Goal: Transaction & Acquisition: Download file/media

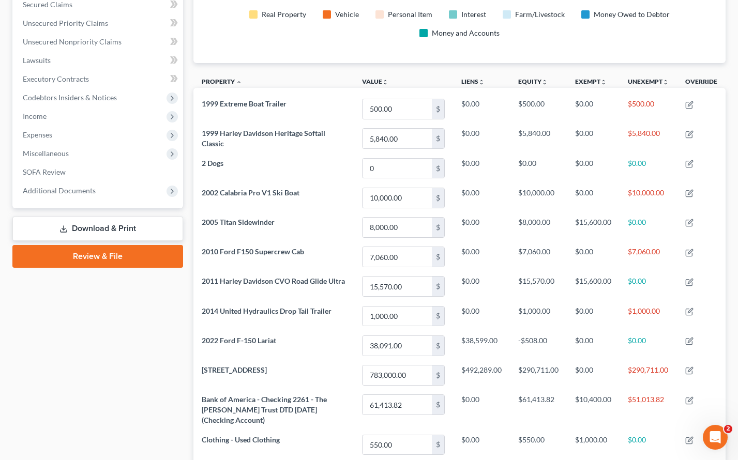
click at [111, 229] on link "Download & Print" at bounding box center [97, 229] width 171 height 24
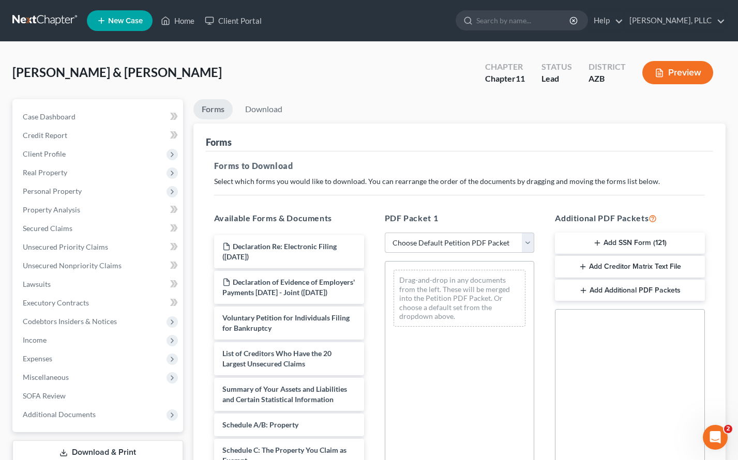
select select "0"
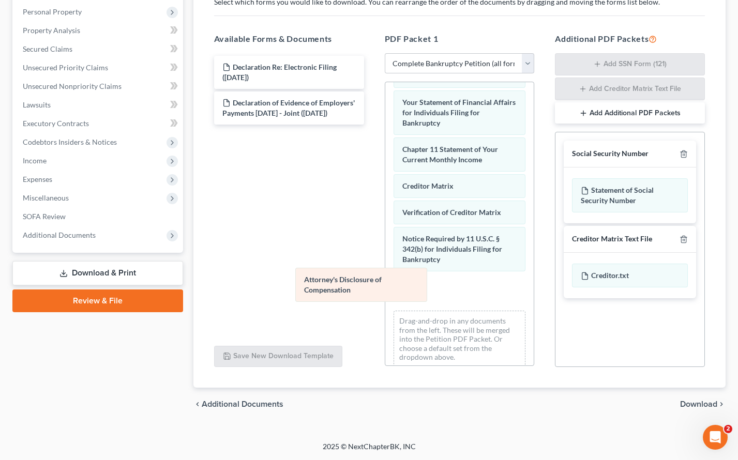
scroll to position [373, 0]
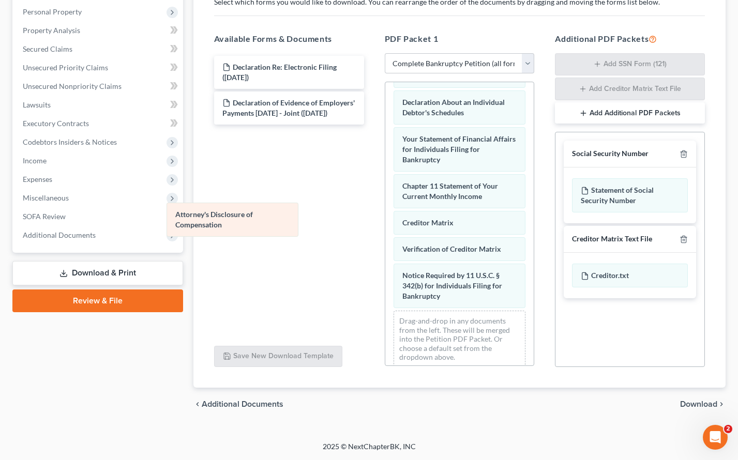
drag, startPoint x: 470, startPoint y: 284, endPoint x: 238, endPoint y: 207, distance: 244.1
click at [385, 207] on div "Attorney's Disclosure of Compensation Voluntary Petition for Individuals Filing…" at bounding box center [459, 42] width 149 height 667
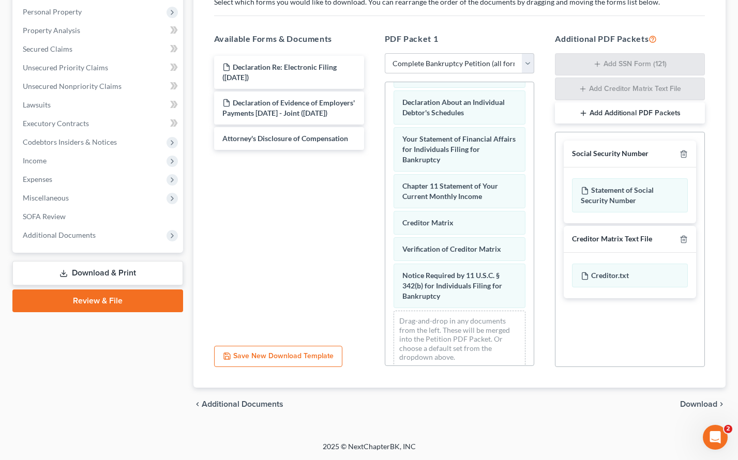
click at [685, 403] on span "Download" at bounding box center [698, 404] width 37 height 8
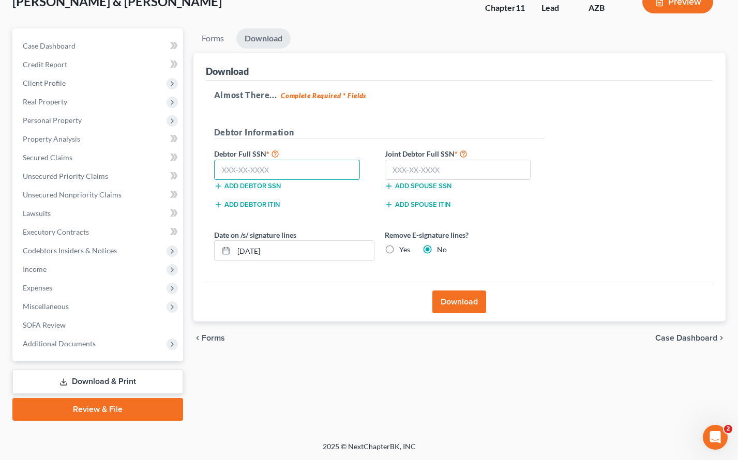
click at [340, 172] on input "text" at bounding box center [287, 170] width 146 height 21
type input "398-75-8623"
click at [53, 141] on span "Property Analysis" at bounding box center [51, 139] width 57 height 9
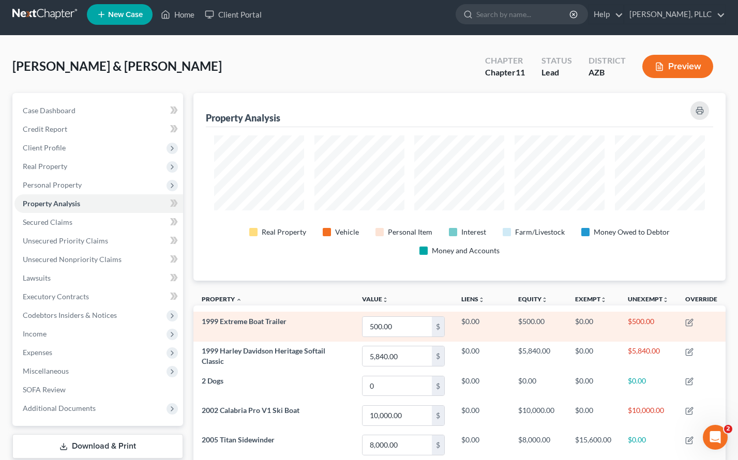
scroll to position [4, 0]
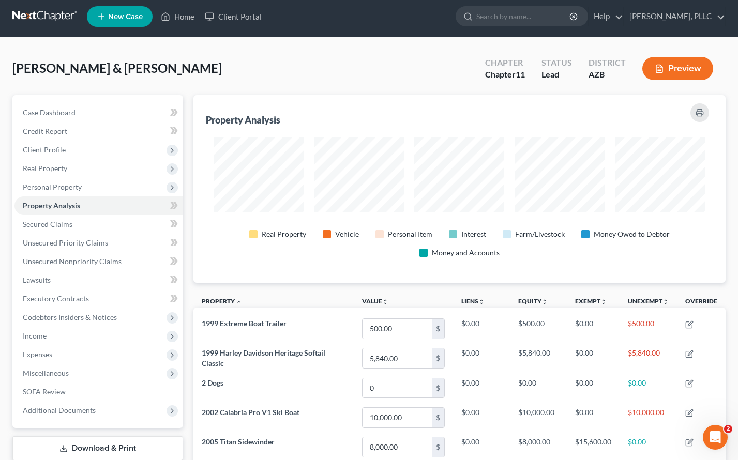
click at [78, 445] on link "Download & Print" at bounding box center [97, 449] width 171 height 24
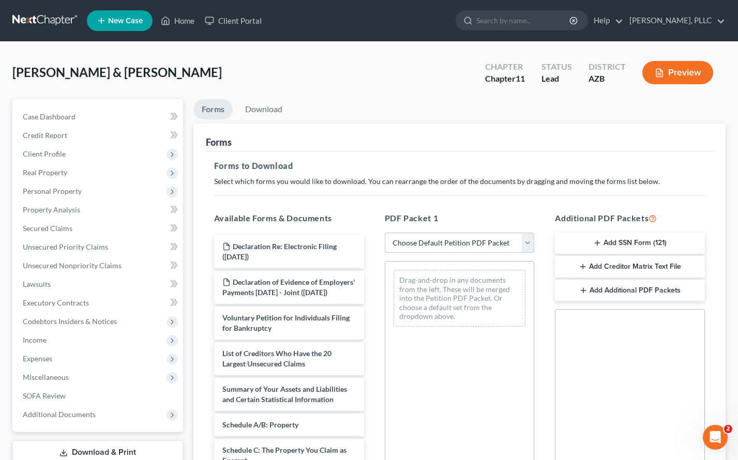
select select "0"
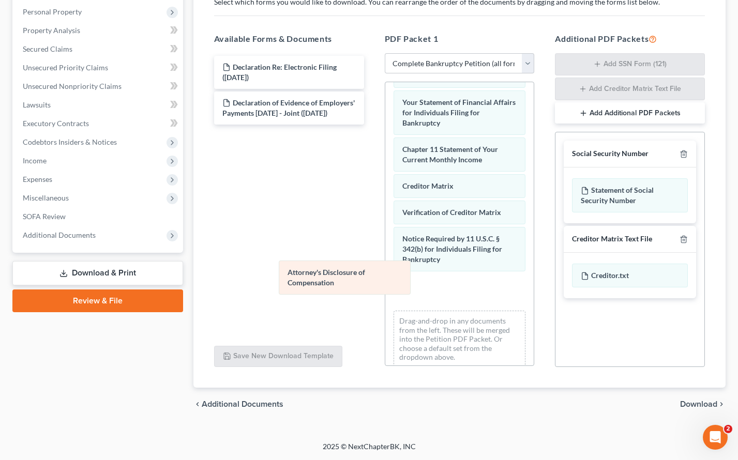
scroll to position [373, 0]
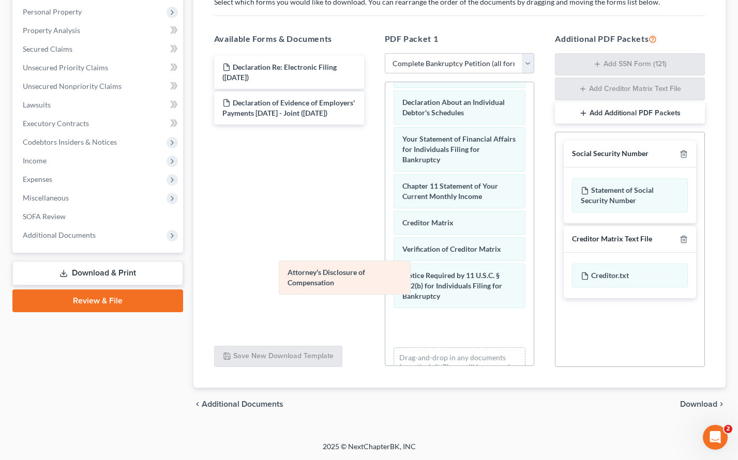
drag, startPoint x: 425, startPoint y: 293, endPoint x: 256, endPoint y: 245, distance: 176.5
click at [385, 246] on div "Attorney's Disclosure of Compensation Voluntary Petition for Individuals Filing…" at bounding box center [459, 61] width 149 height 704
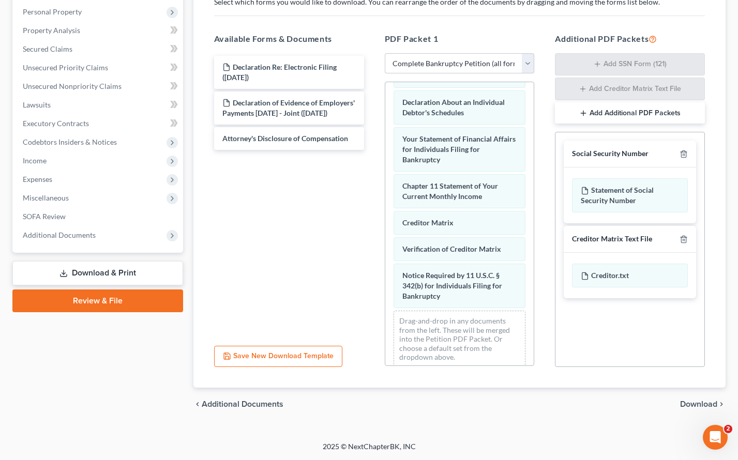
click at [691, 404] on span "Download" at bounding box center [698, 404] width 37 height 8
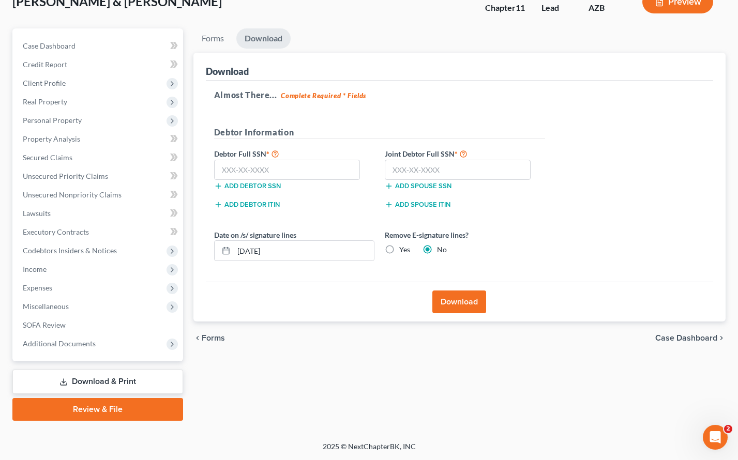
scroll to position [71, 0]
click at [335, 172] on input "text" at bounding box center [287, 170] width 146 height 21
type input "238-52-9832"
click at [414, 167] on input "text" at bounding box center [458, 170] width 146 height 21
type input "837-65-6464"
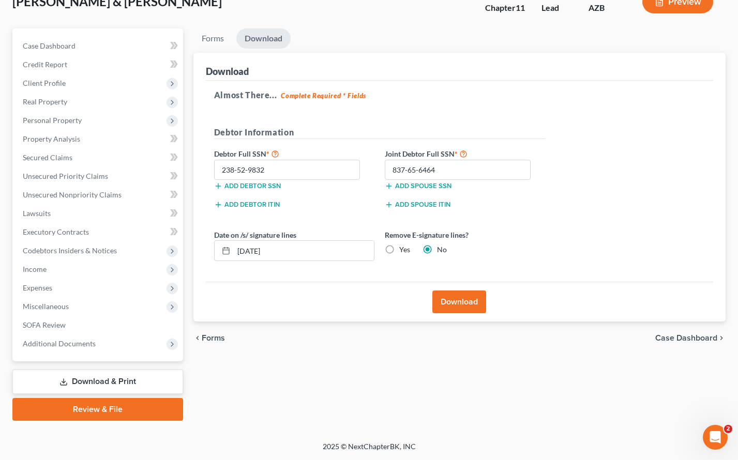
click at [454, 293] on button "Download" at bounding box center [460, 302] width 54 height 23
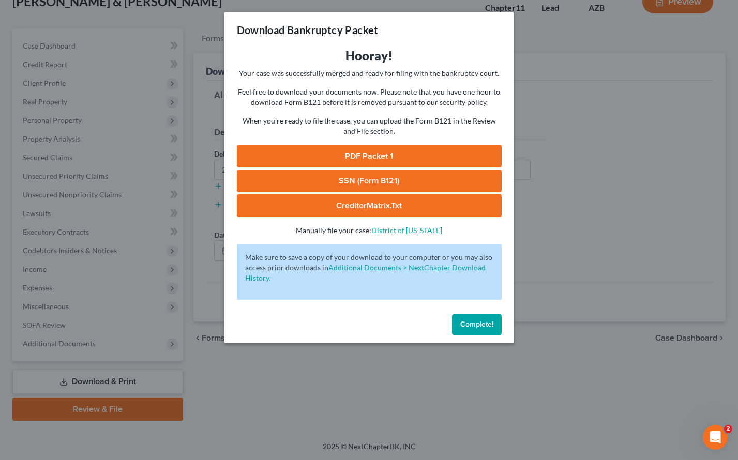
click at [370, 158] on link "PDF Packet 1" at bounding box center [369, 156] width 265 height 23
